Goal: Navigation & Orientation: Find specific page/section

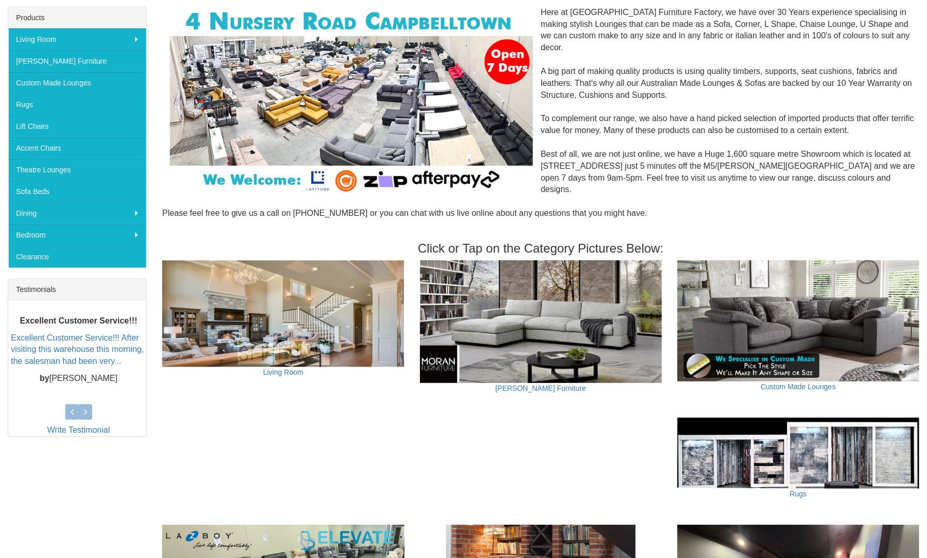
scroll to position [171, 0]
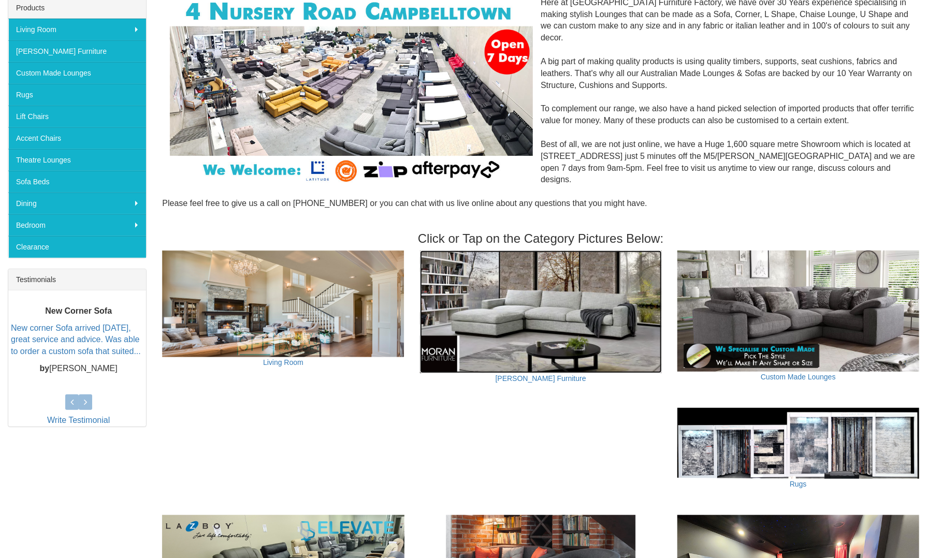
click at [535, 299] on img at bounding box center [541, 312] width 242 height 123
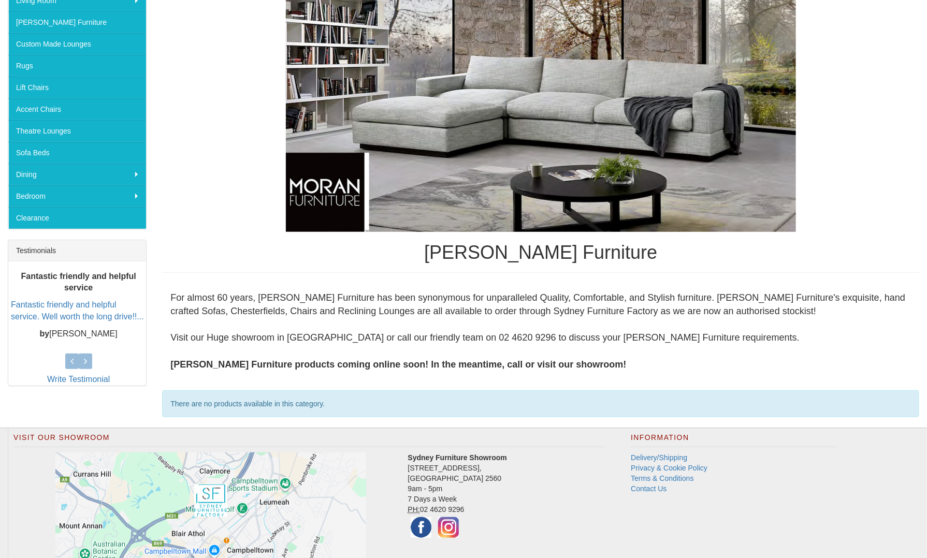
scroll to position [274, 0]
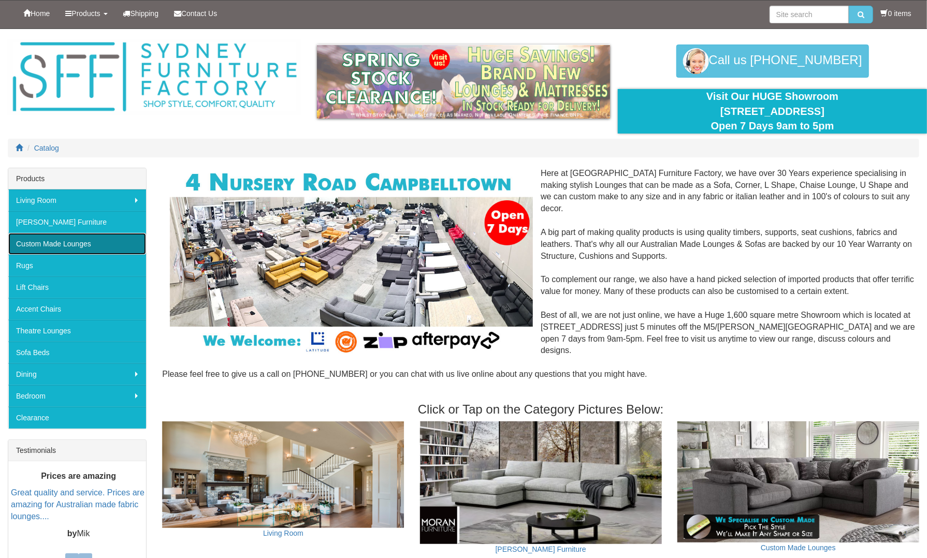
click at [70, 243] on link "Custom Made Lounges" at bounding box center [77, 244] width 138 height 22
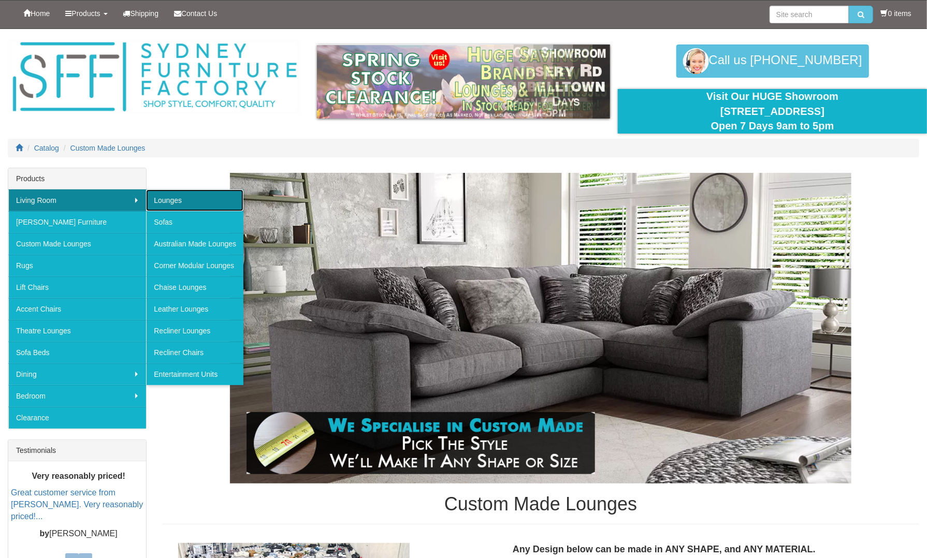
click at [170, 198] on link "Lounges" at bounding box center [194, 200] width 97 height 22
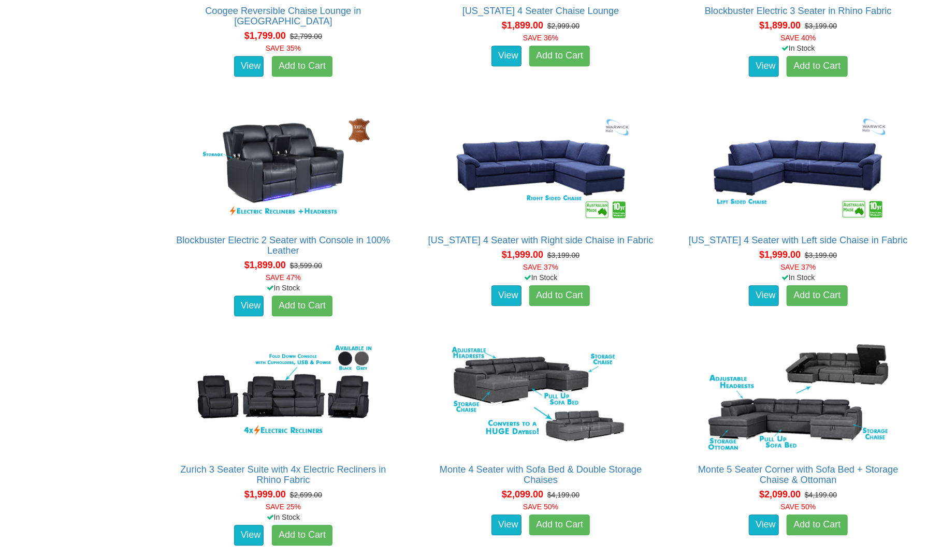
scroll to position [1404, 0]
